Goal: Task Accomplishment & Management: Use online tool/utility

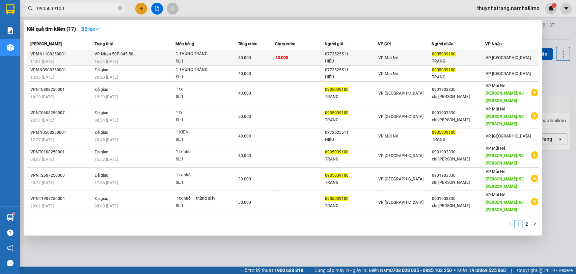
type input "0905039100"
click at [208, 59] on div "SL: 1" at bounding box center [200, 61] width 51 height 7
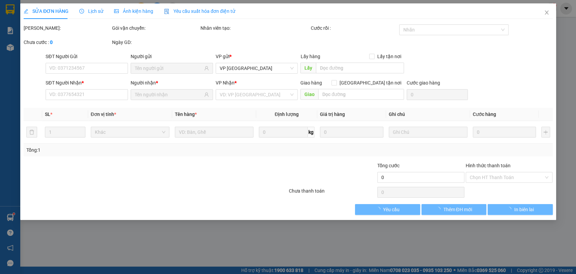
type input "0772525511"
type input "HIẾU"
type input "0905039100"
type input "TRANG"
type input "40.000"
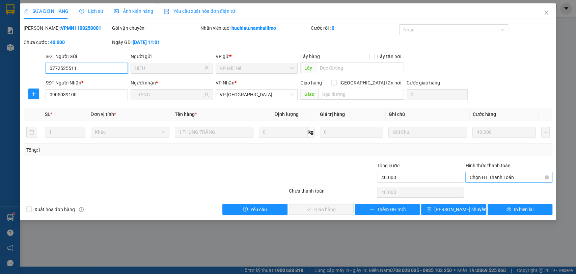
click at [504, 179] on span "Chọn HT Thanh Toán" at bounding box center [508, 177] width 79 height 10
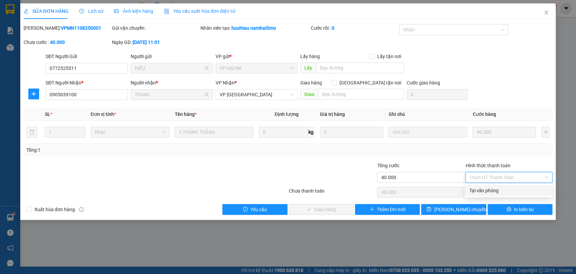
click at [491, 191] on div "Tại văn phòng" at bounding box center [508, 190] width 79 height 7
type input "0"
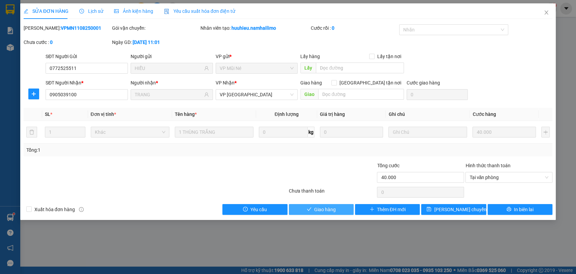
click at [316, 209] on span "Giao hàng" at bounding box center [325, 208] width 22 height 7
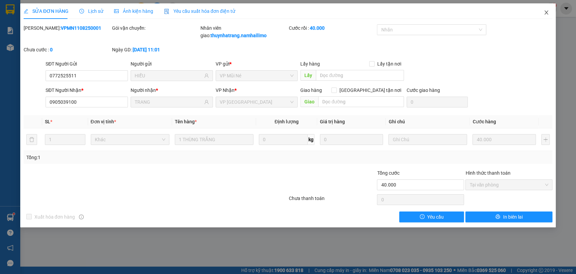
click at [544, 11] on icon "close" at bounding box center [546, 12] width 5 height 5
